Goal: Task Accomplishment & Management: Manage account settings

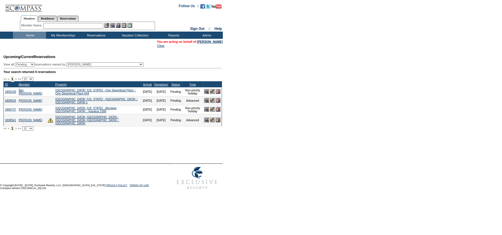
click at [204, 102] on img at bounding box center [206, 100] width 5 height 5
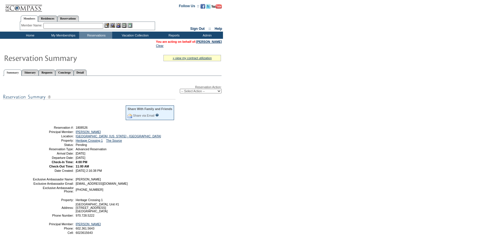
click at [210, 92] on select "-- Select Action -- Modify Reservation Dates Modify Reservation Cost Modify Occ…" at bounding box center [201, 91] width 42 height 5
click at [337, 102] on form "Follow Us ::" at bounding box center [249, 141] width 498 height 283
drag, startPoint x: 66, startPoint y: 28, endPoint x: 262, endPoint y: 10, distance: 197.1
click at [74, 28] on input "text" at bounding box center [73, 26] width 60 height 6
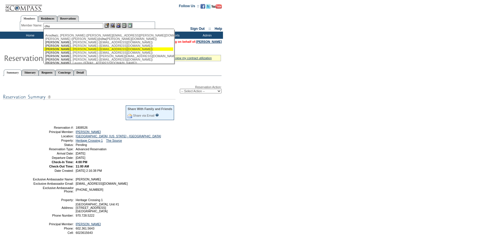
click at [69, 50] on div "[PERSON_NAME] ([EMAIL_ADDRESS][DOMAIN_NAME])" at bounding box center [108, 48] width 126 height 3
type input "[PERSON_NAME] ([EMAIL_ADDRESS][DOMAIN_NAME])"
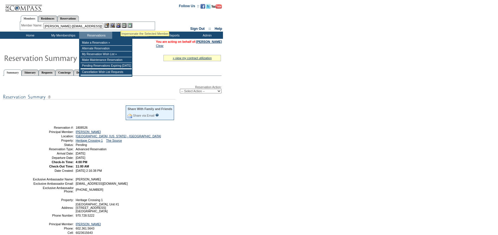
drag, startPoint x: 120, startPoint y: 24, endPoint x: 114, endPoint y: 28, distance: 7.5
click at [120, 24] on img at bounding box center [118, 25] width 5 height 5
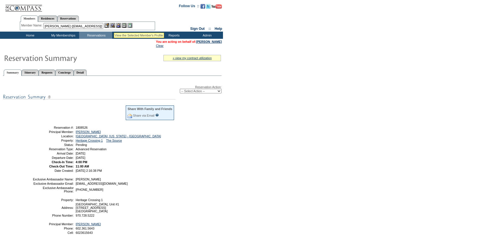
click at [114, 26] on img at bounding box center [112, 25] width 5 height 5
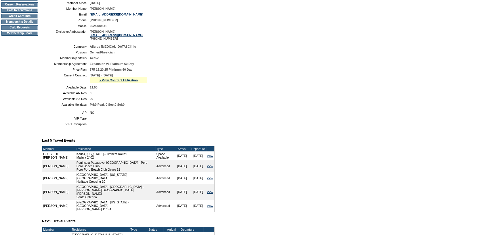
scroll to position [57, 0]
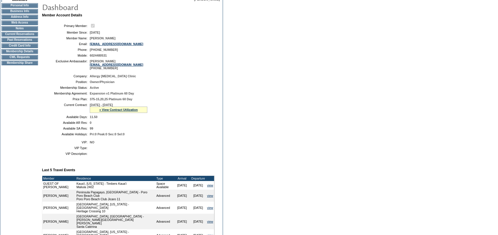
click at [26, 59] on td "CWL Requests" at bounding box center [19, 57] width 37 height 5
